Goal: Task Accomplishment & Management: Use online tool/utility

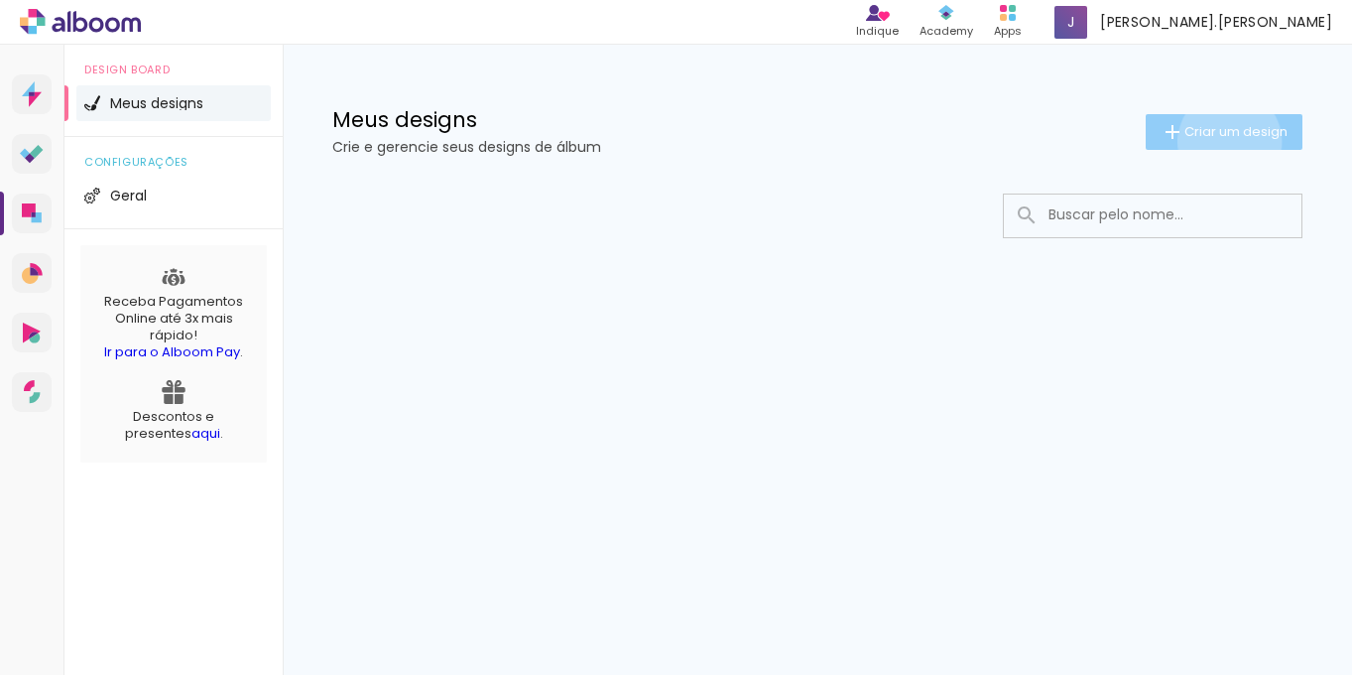
click at [1226, 141] on paper-button "Criar um design" at bounding box center [1224, 132] width 157 height 36
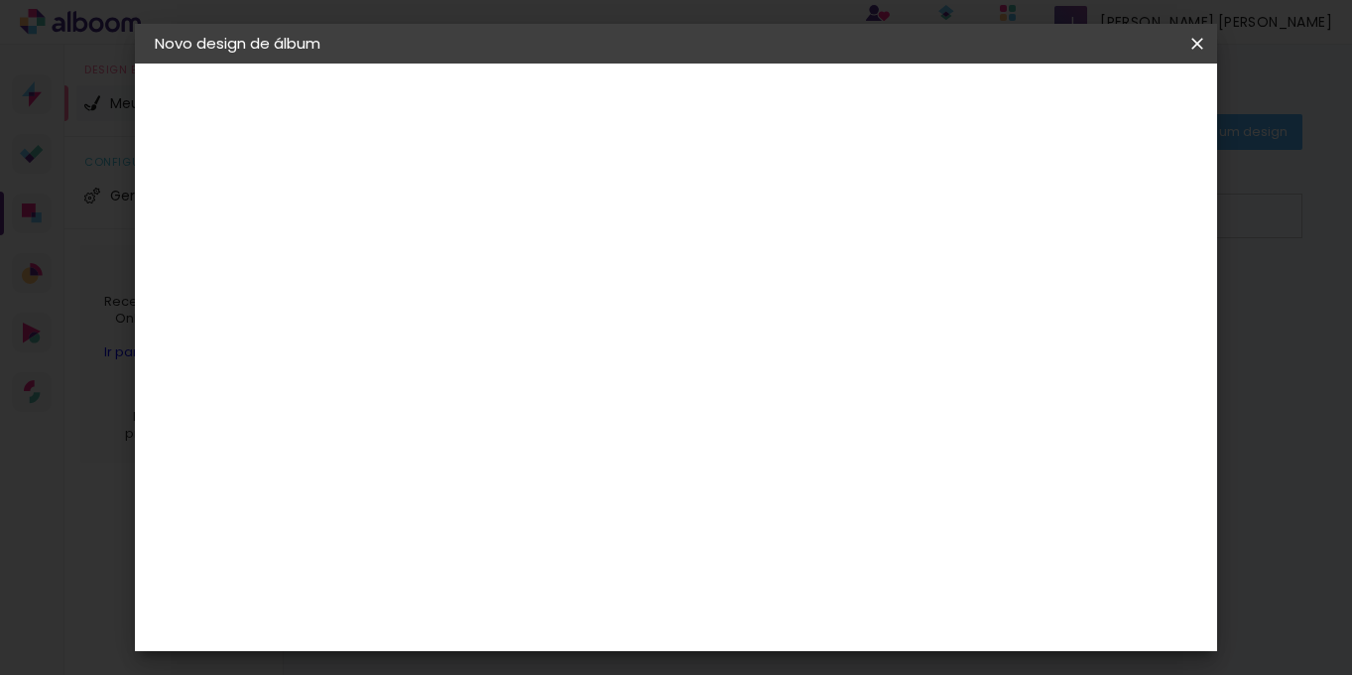
click at [479, 261] on input at bounding box center [479, 266] width 0 height 31
type input "CFAP 2022"
type paper-input "CFAP 2022"
click at [0, 0] on slot "Avançar" at bounding box center [0, 0] width 0 height 0
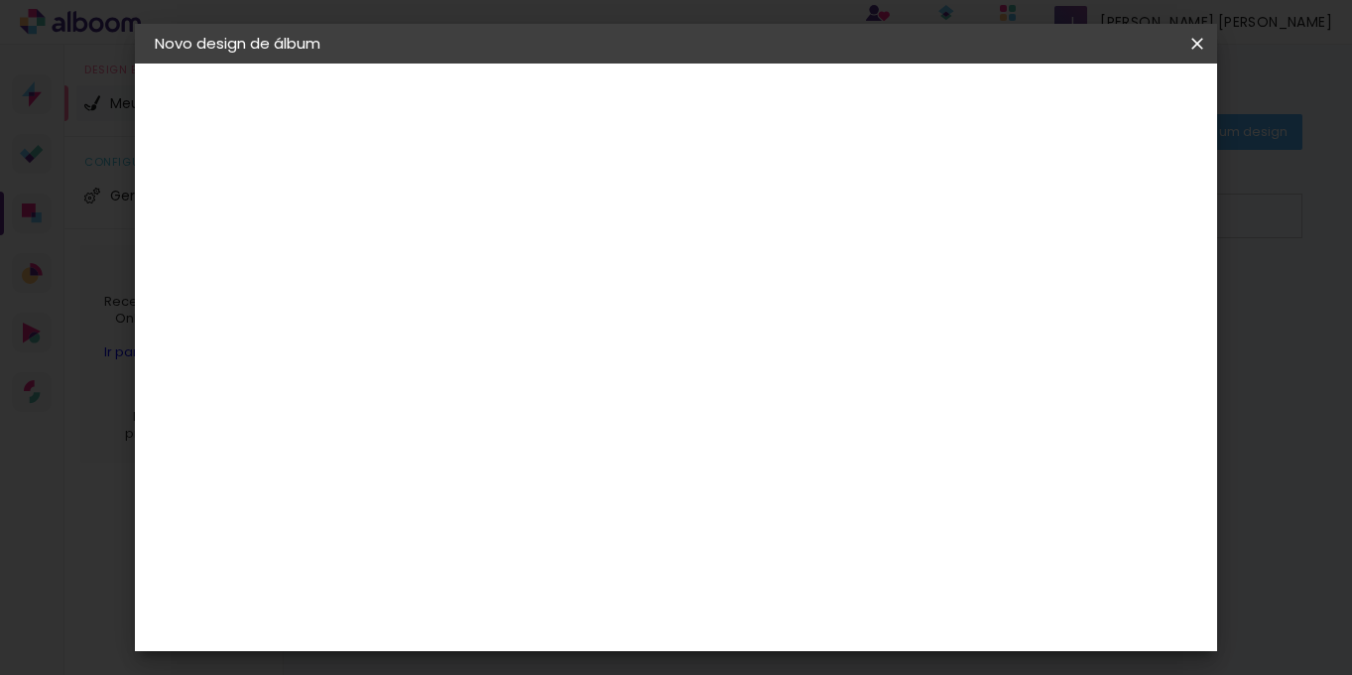
click at [511, 527] on div "Digipix Pro" at bounding box center [491, 543] width 50 height 32
click at [0, 0] on slot "Avançar" at bounding box center [0, 0] width 0 height 0
click at [580, 333] on iron-icon at bounding box center [569, 345] width 24 height 24
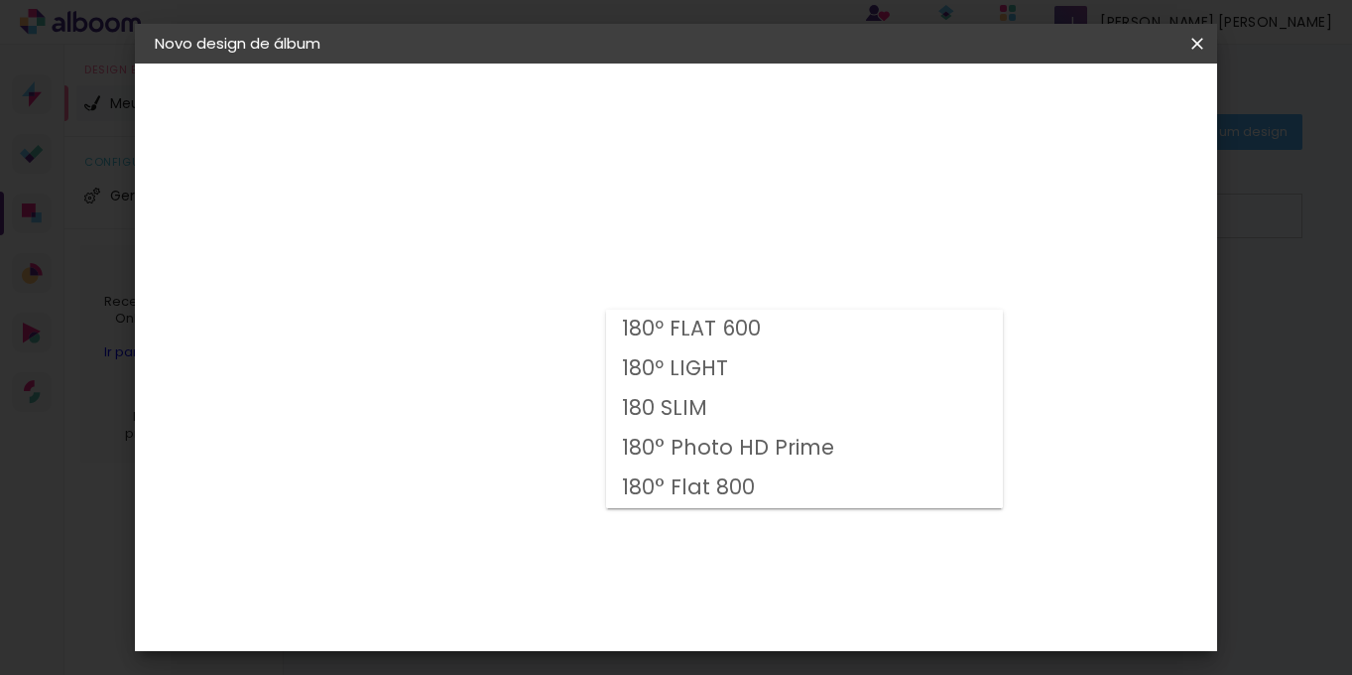
click at [902, 362] on paper-item "180º LIGHT" at bounding box center [804, 369] width 397 height 40
type input "180º LIGHT"
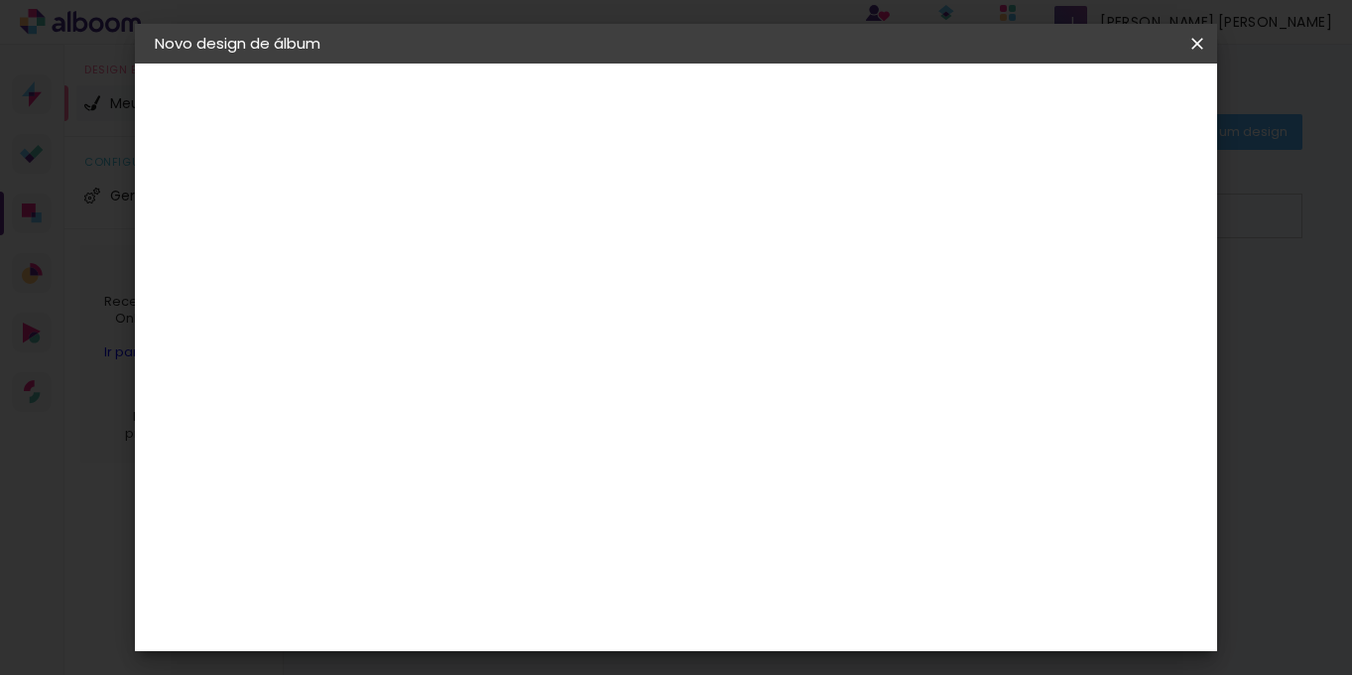
scroll to position [247, 0]
click at [752, 618] on span "30.3 × 42.6 cm" at bounding box center [718, 644] width 65 height 53
click at [0, 0] on slot "Avançar" at bounding box center [0, 0] width 0 height 0
click at [702, 211] on div at bounding box center [693, 214] width 18 height 18
type paper-checkbox "on"
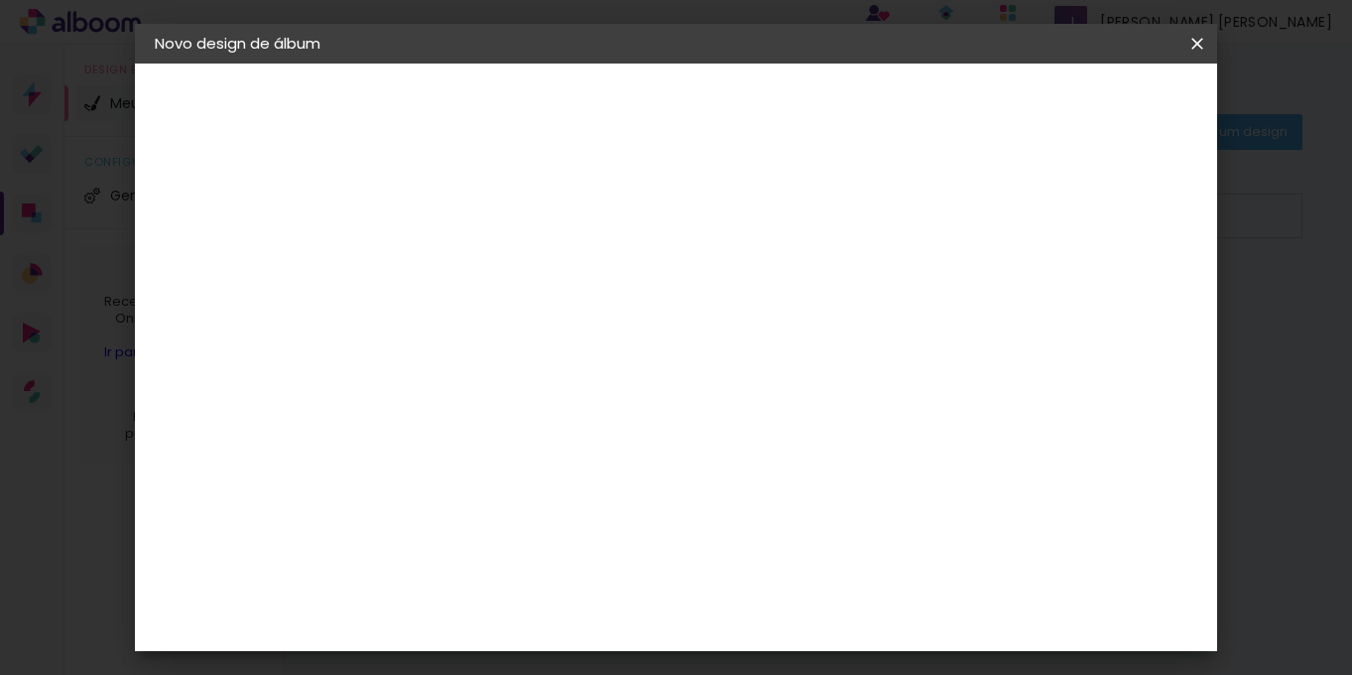
click at [702, 212] on div at bounding box center [693, 214] width 18 height 18
click at [814, 105] on span "Iniciar design" at bounding box center [792, 112] width 46 height 28
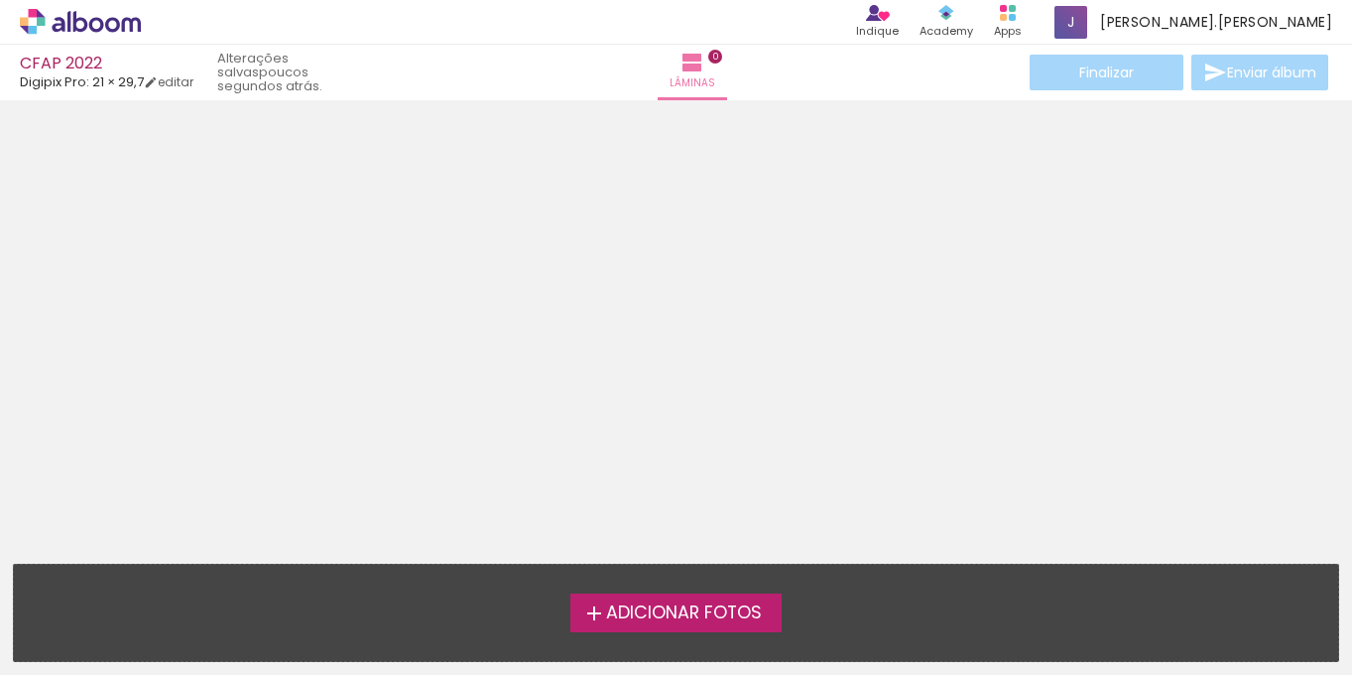
click at [697, 605] on span "Adicionar Fotos" at bounding box center [684, 613] width 156 height 18
click at [0, 0] on input "file" at bounding box center [0, 0] width 0 height 0
click at [705, 247] on div at bounding box center [676, 325] width 1352 height 436
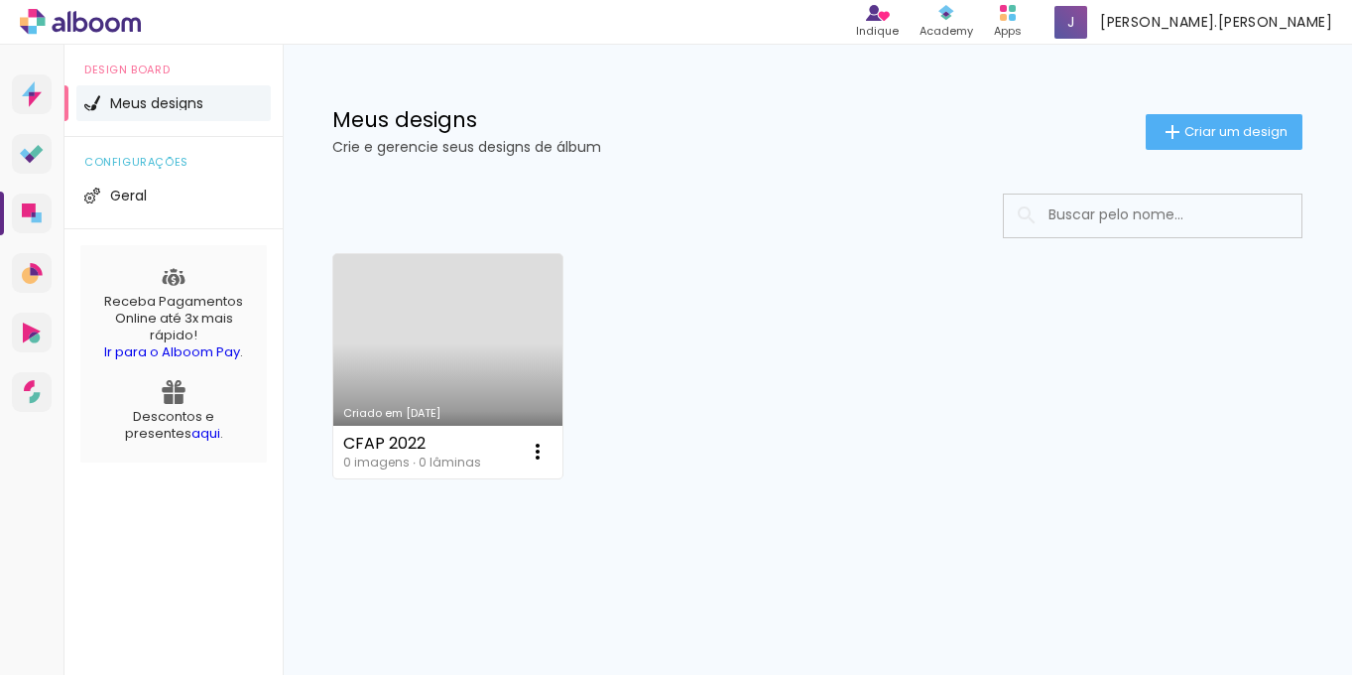
click at [503, 369] on link "Criado em 09/09/25" at bounding box center [447, 366] width 229 height 224
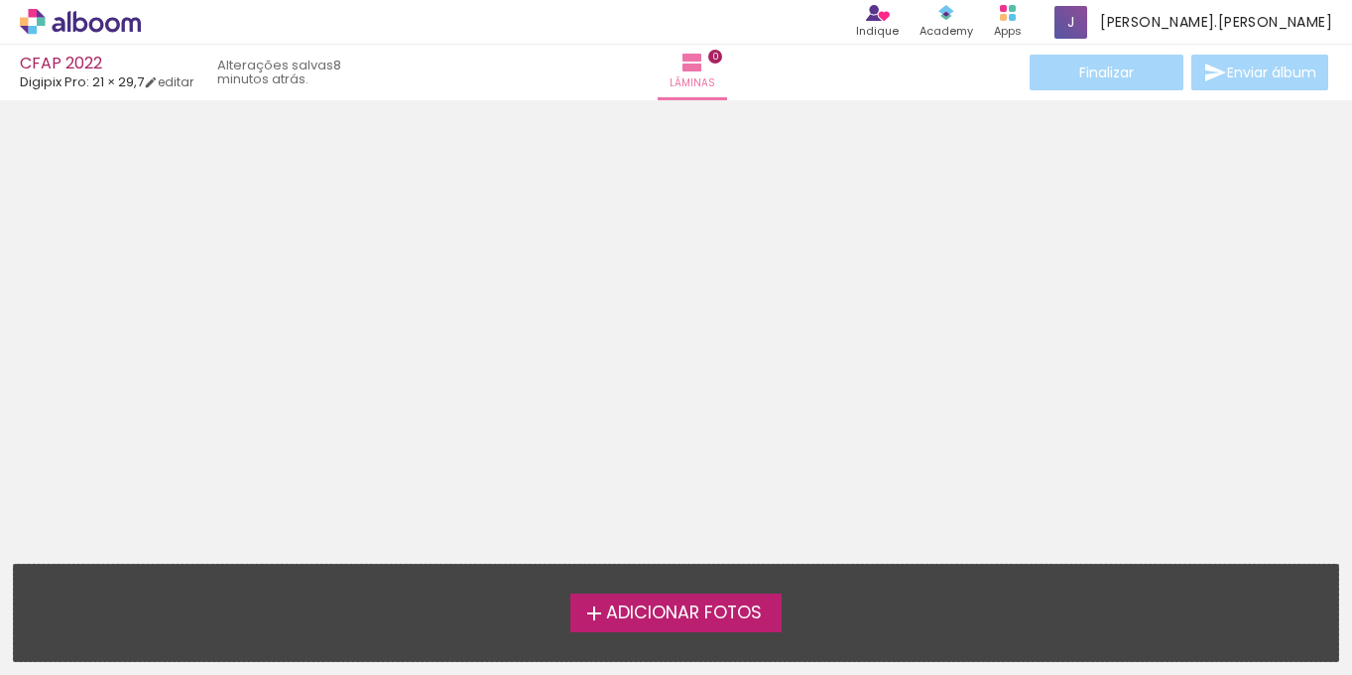
click at [684, 620] on span "Adicionar Fotos" at bounding box center [684, 613] width 156 height 18
click at [0, 0] on input "file" at bounding box center [0, 0] width 0 height 0
click at [682, 68] on iron-icon at bounding box center [693, 63] width 24 height 24
